Goal: Task Accomplishment & Management: Complete application form

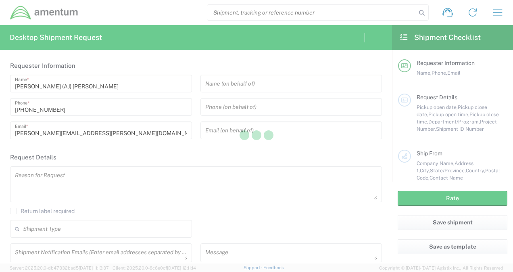
type input "[GEOGRAPHIC_DATA]"
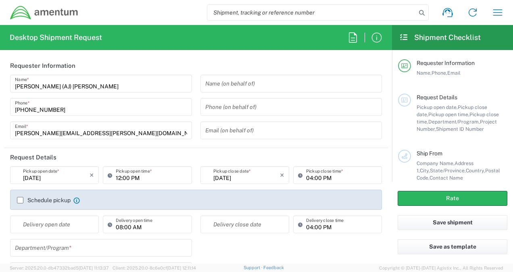
type input "[GEOGRAPHIC_DATA]"
type input "CORP"
click at [226, 86] on input "text" at bounding box center [291, 84] width 172 height 14
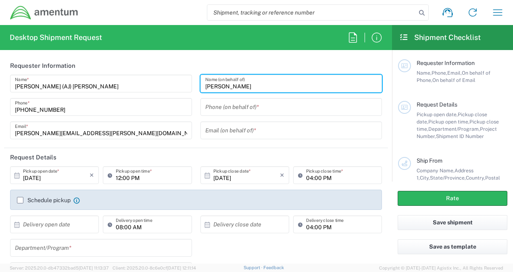
type input "[PERSON_NAME]"
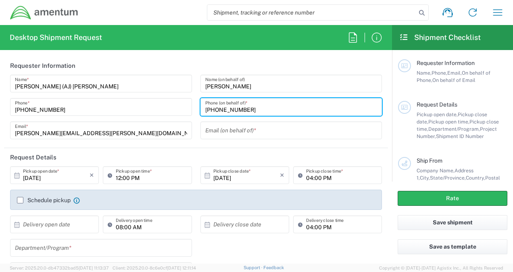
type input "[PHONE_NUMBER]"
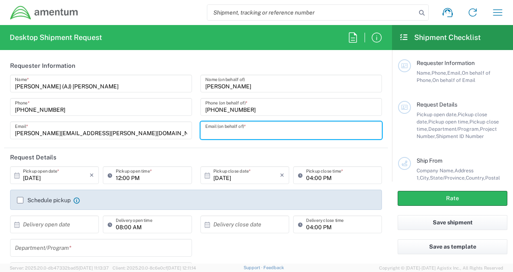
click at [213, 134] on input "text" at bounding box center [291, 130] width 172 height 14
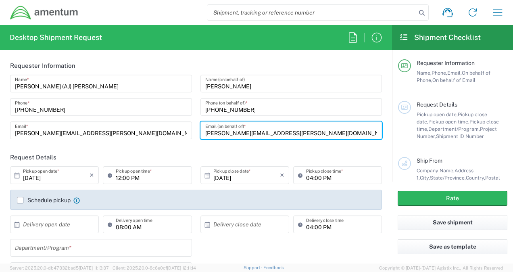
type input "[PERSON_NAME][EMAIL_ADDRESS][PERSON_NAME][DOMAIN_NAME]"
click at [133, 177] on input "12:00 PM" at bounding box center [151, 175] width 71 height 14
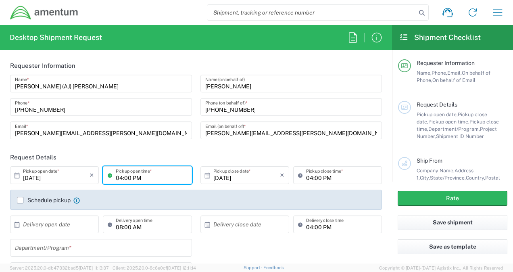
type input "04:00 PM"
click at [307, 177] on input "04:00 PM" at bounding box center [341, 175] width 71 height 14
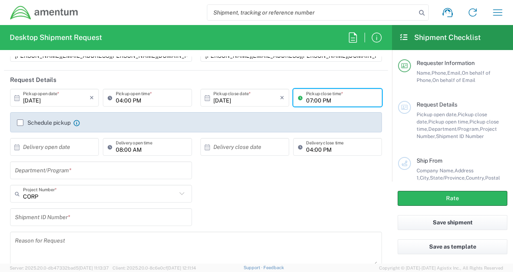
scroll to position [81, 0]
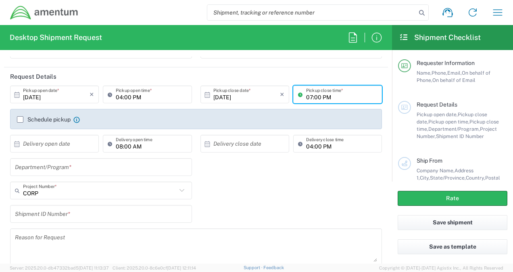
type input "07:00 PM"
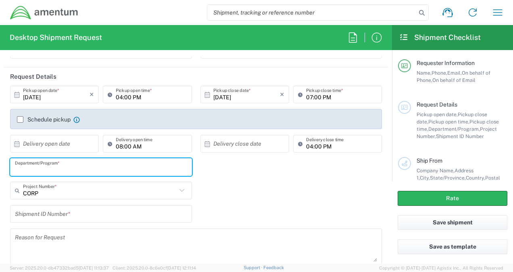
click at [59, 167] on input "text" at bounding box center [101, 167] width 172 height 14
type input "Corporate"
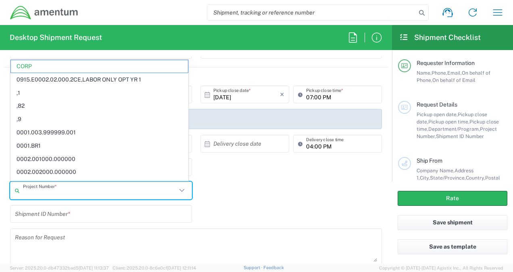
click at [41, 191] on input "text" at bounding box center [100, 190] width 154 height 14
paste input "400R.00.01.F.0105.01"
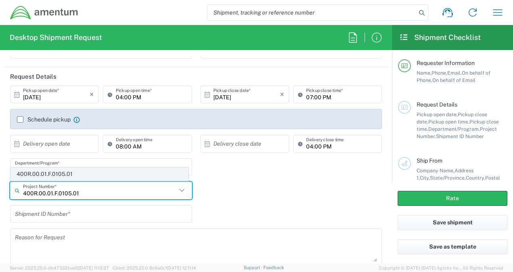
type input "400R.00.01.F.0105.01"
click at [60, 173] on span "400R.00.01.F.0105.01" at bounding box center [99, 174] width 177 height 12
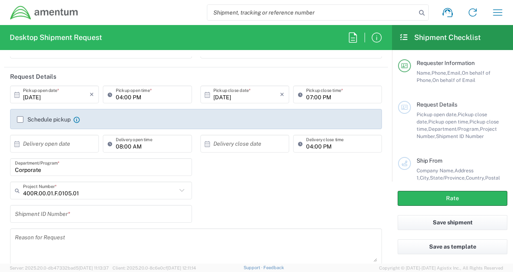
click at [52, 215] on input "text" at bounding box center [101, 214] width 172 height 14
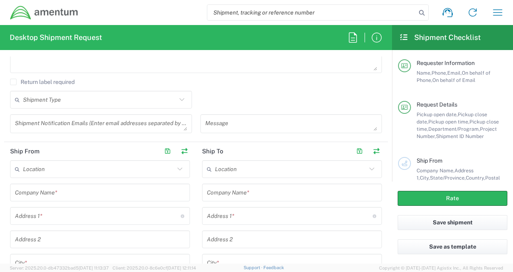
scroll to position [282, 0]
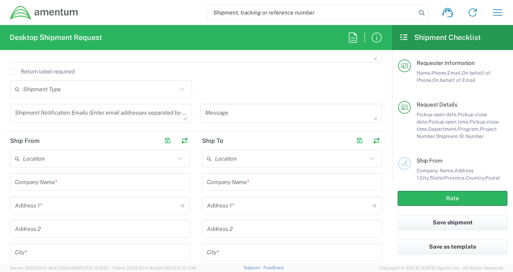
type input "1"
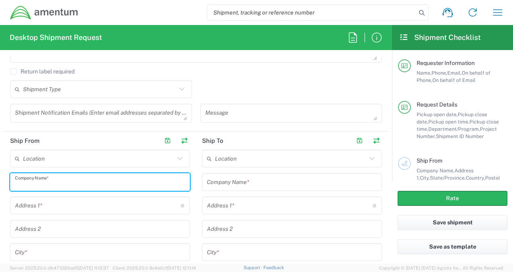
click at [71, 185] on input "text" at bounding box center [100, 182] width 170 height 14
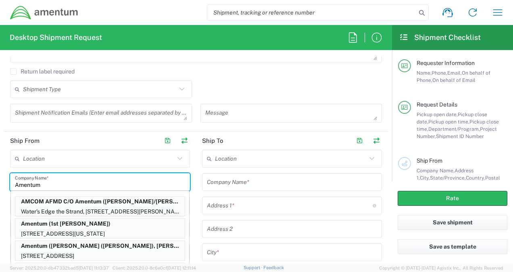
click at [85, 177] on input "Amentum" at bounding box center [100, 182] width 170 height 14
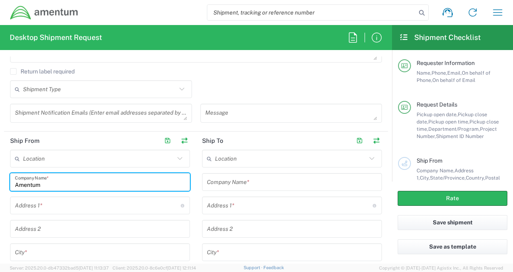
type input "Amentum"
click at [57, 206] on input "text" at bounding box center [98, 205] width 166 height 14
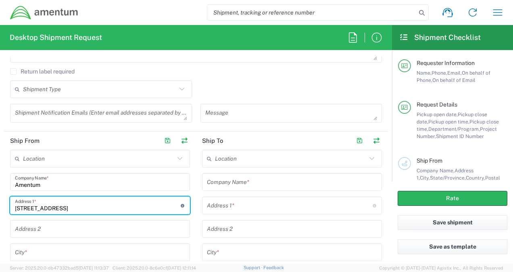
type input "[STREET_ADDRESS]"
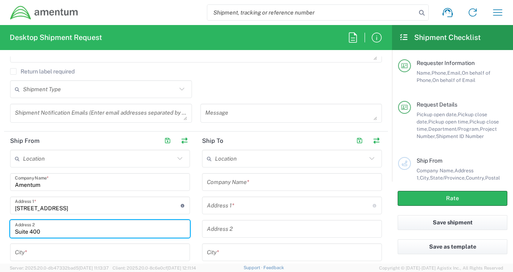
type input "Suite 400"
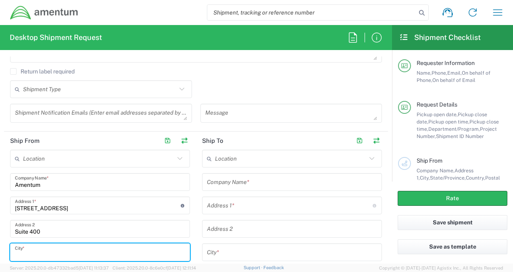
type input "c"
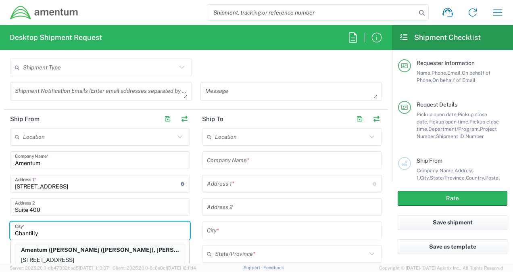
type input "Chantilly"
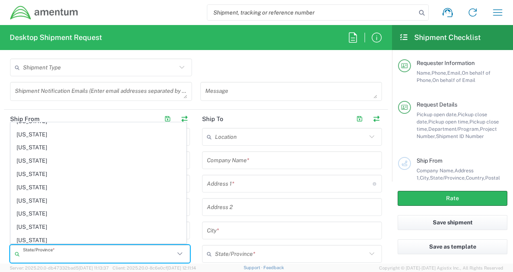
scroll to position [604, 0]
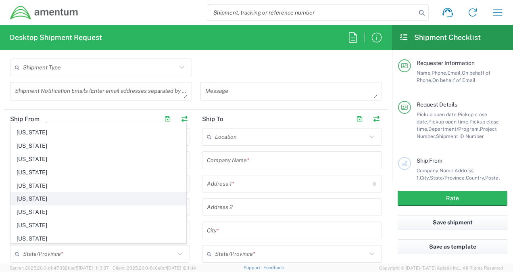
click at [45, 192] on span "[US_STATE]" at bounding box center [98, 198] width 175 height 12
type input "[US_STATE]"
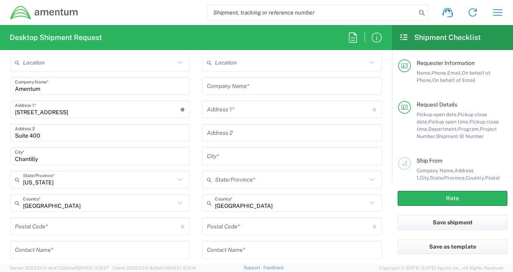
scroll to position [385, 0]
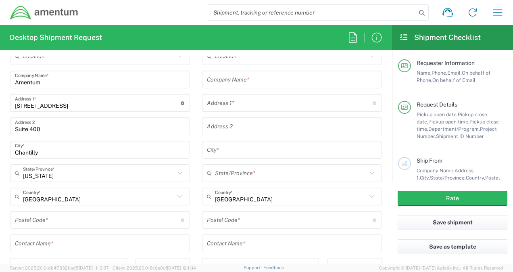
click at [46, 220] on input "undefined" at bounding box center [98, 220] width 166 height 14
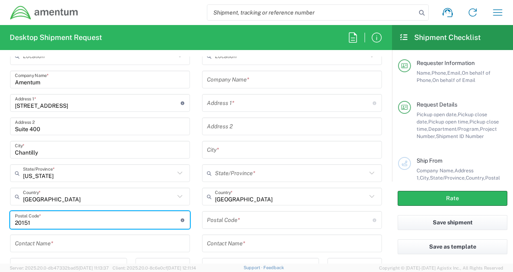
type input "20151"
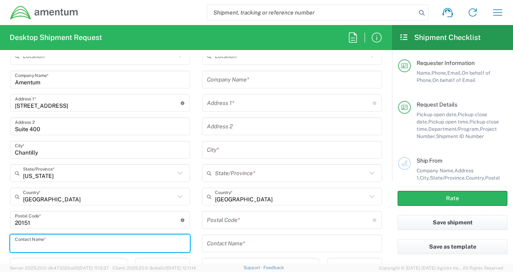
click at [40, 243] on input "text" at bounding box center [100, 243] width 170 height 14
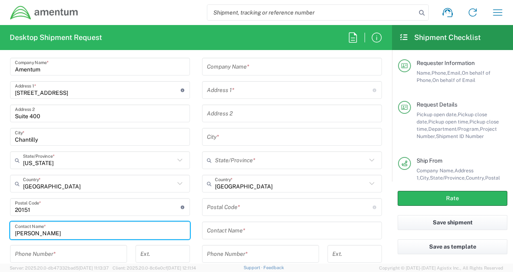
type input "[PERSON_NAME]"
click at [31, 253] on input "tel" at bounding box center [68, 254] width 107 height 14
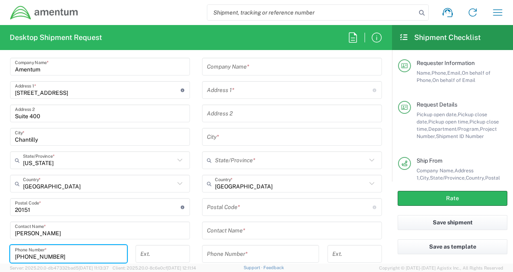
scroll to position [438, 0]
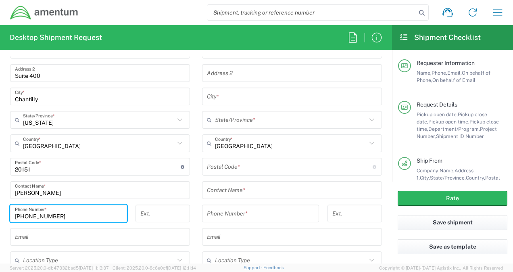
type input "[PHONE_NUMBER]"
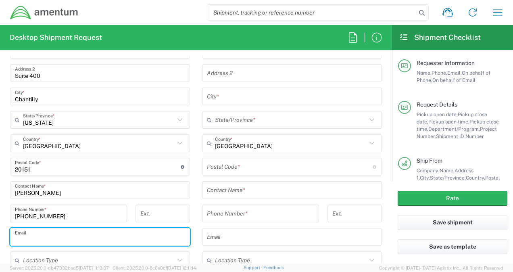
click at [86, 233] on input "text" at bounding box center [100, 237] width 170 height 14
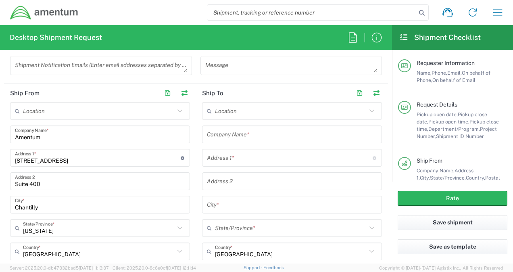
scroll to position [317, 0]
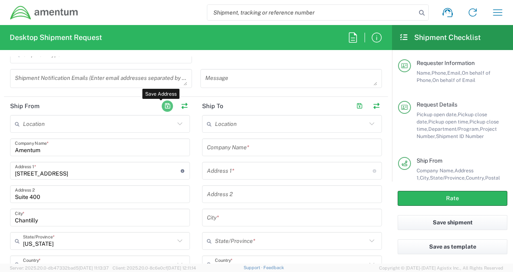
type input "[PERSON_NAME][EMAIL_ADDRESS][PERSON_NAME][DOMAIN_NAME]"
click at [162, 104] on button "button" at bounding box center [167, 105] width 11 height 11
click at [166, 103] on button "button" at bounding box center [167, 105] width 11 height 11
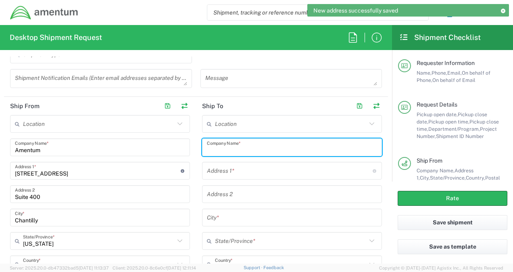
click at [248, 145] on input "text" at bounding box center [292, 147] width 170 height 14
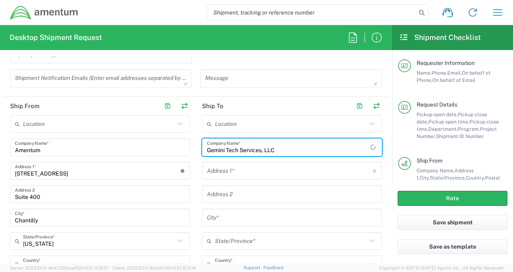
type input "Gemini Tech Services, LLC"
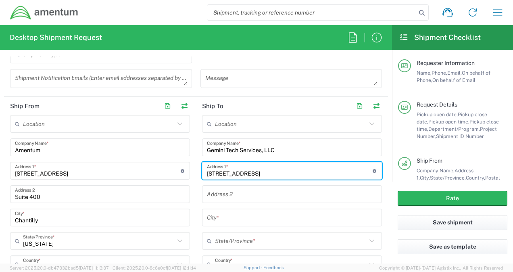
type input "[STREET_ADDRESS]"
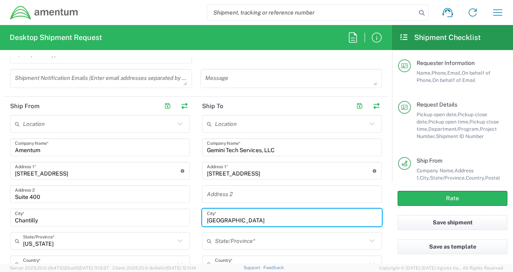
type input "[GEOGRAPHIC_DATA]"
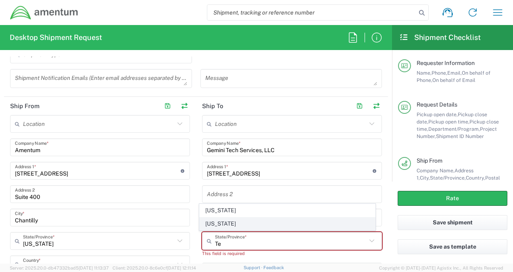
click at [214, 225] on span "[US_STATE]" at bounding box center [287, 223] width 175 height 12
type input "[US_STATE]"
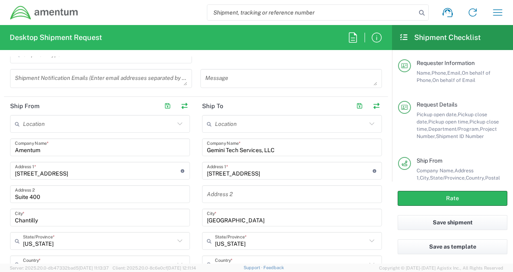
scroll to position [398, 0]
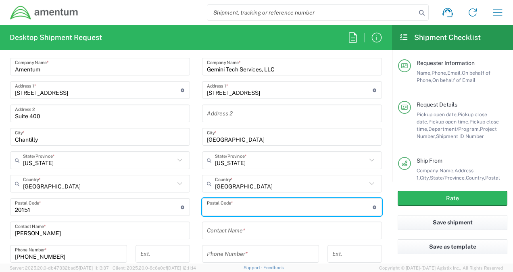
click at [217, 207] on input "undefined" at bounding box center [290, 207] width 166 height 14
type input "76087"
click at [221, 229] on input "text" at bounding box center [292, 230] width 170 height 14
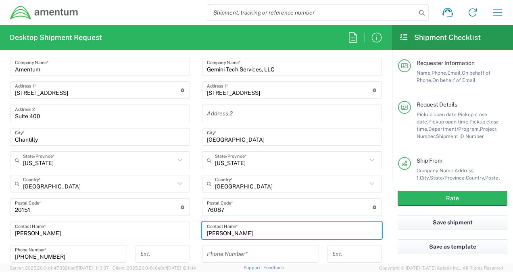
type input "[PERSON_NAME]"
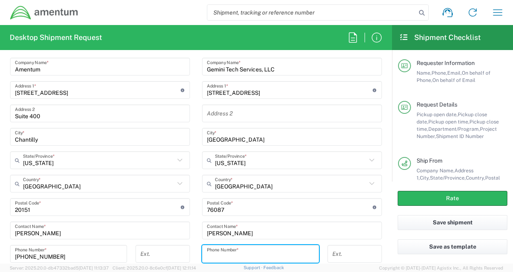
click at [260, 249] on input "tel" at bounding box center [260, 254] width 107 height 14
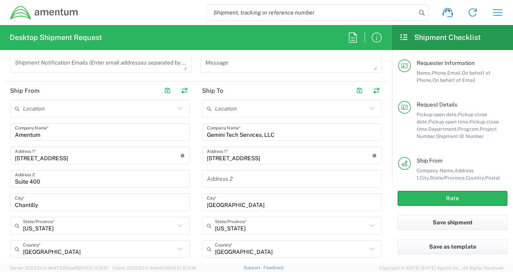
scroll to position [277, 0]
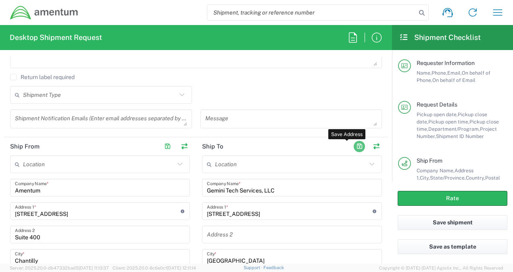
type input "[PHONE_NUMBER]"
click at [354, 144] on button "button" at bounding box center [359, 146] width 11 height 11
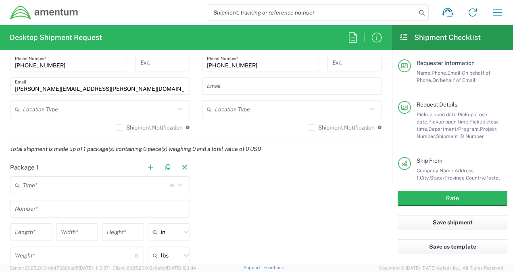
scroll to position [599, 0]
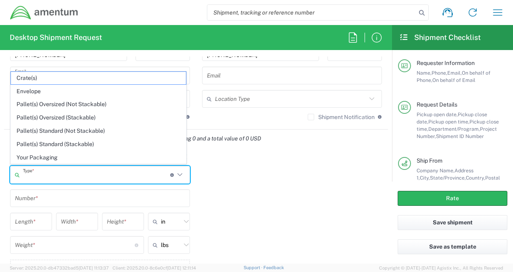
click at [129, 169] on input "text" at bounding box center [96, 175] width 147 height 14
click at [61, 93] on span "Envelope" at bounding box center [98, 91] width 175 height 12
type input "Envelope"
type input "1"
type input "9.5"
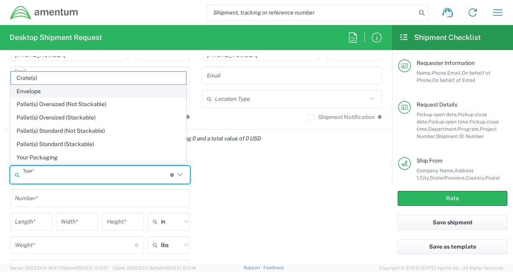
type input "12.5"
type input "0.25"
type input "1"
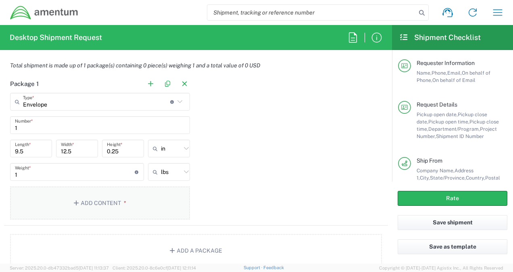
scroll to position [680, 0]
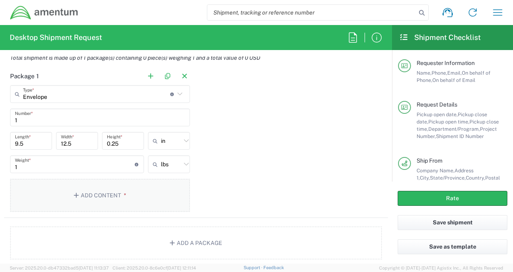
click at [80, 196] on button "Add Content *" at bounding box center [100, 195] width 180 height 33
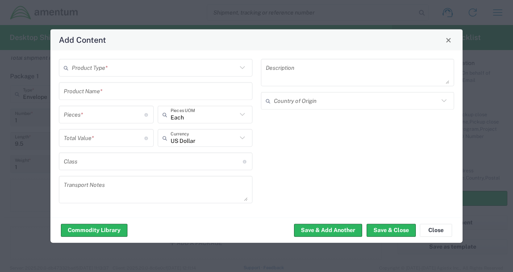
click at [243, 67] on icon at bounding box center [242, 67] width 10 height 10
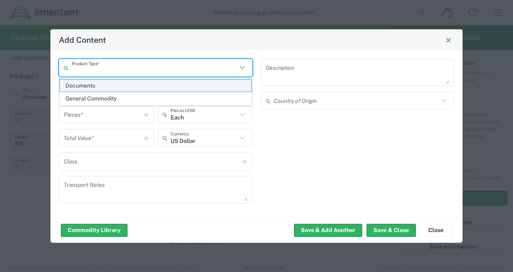
click at [173, 84] on span "Documents" at bounding box center [156, 85] width 192 height 12
type input "Documents"
type input "1"
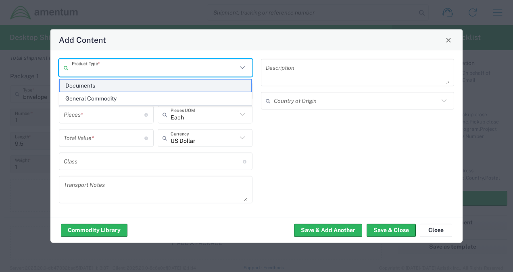
type textarea "Documents"
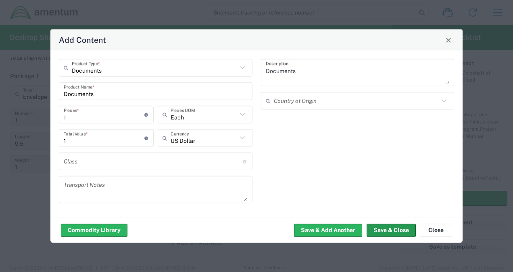
click at [396, 228] on button "Save & Close" at bounding box center [391, 229] width 49 height 13
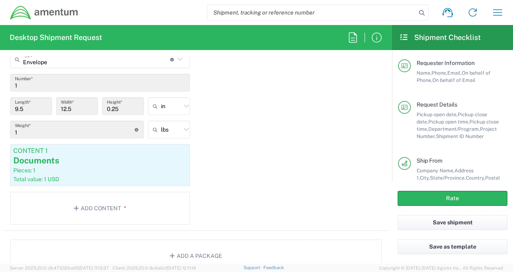
scroll to position [695, 0]
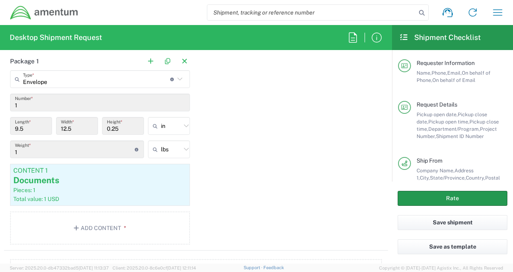
click at [447, 198] on button "Rate" at bounding box center [453, 198] width 110 height 15
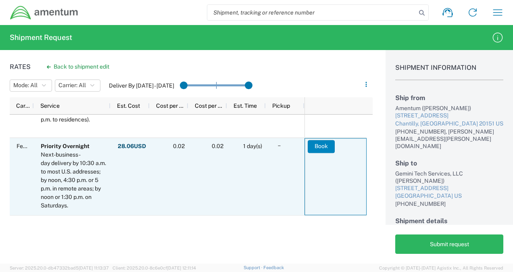
click at [320, 144] on button "Book" at bounding box center [321, 146] width 27 height 13
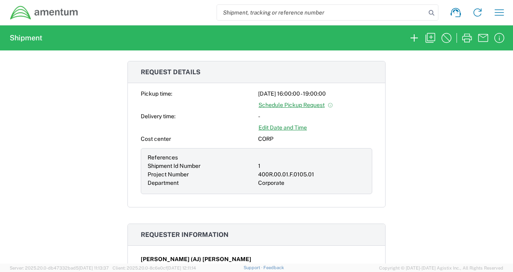
scroll to position [161, 0]
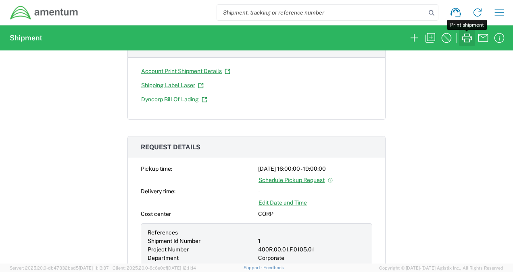
click at [467, 36] on icon "button" at bounding box center [466, 37] width 13 height 13
